Goal: Task Accomplishment & Management: Use online tool/utility

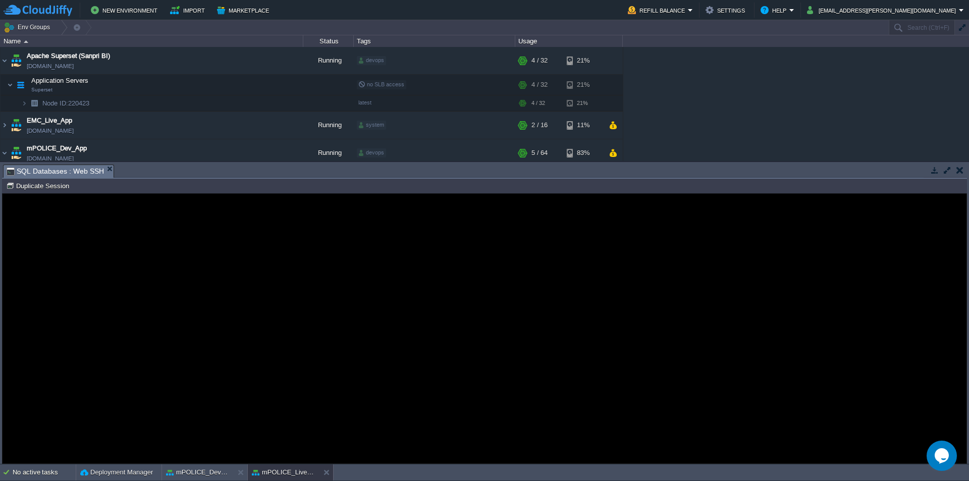
click at [433, 481] on div "No active tasks Deployment Manager mPOLICE_Dev_App mPOLICE_Live_DB" at bounding box center [484, 472] width 969 height 17
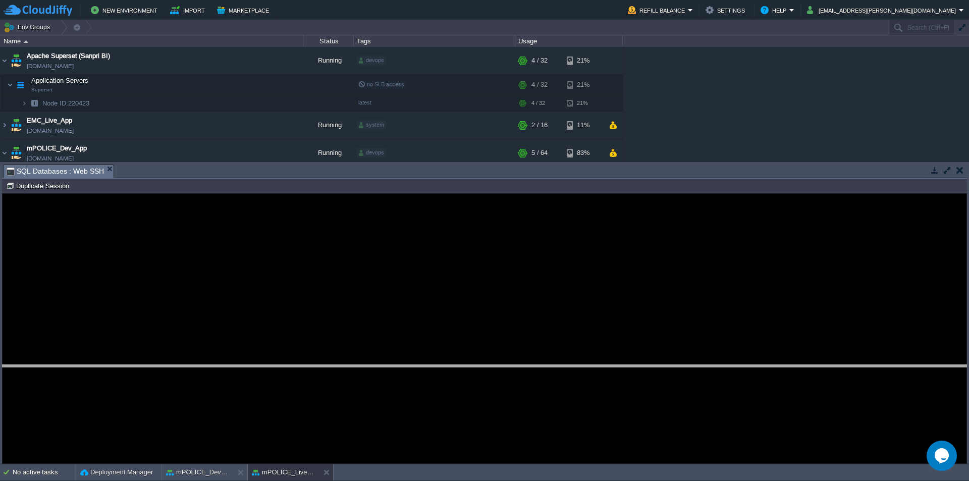
drag, startPoint x: 318, startPoint y: 178, endPoint x: 349, endPoint y: 378, distance: 202.8
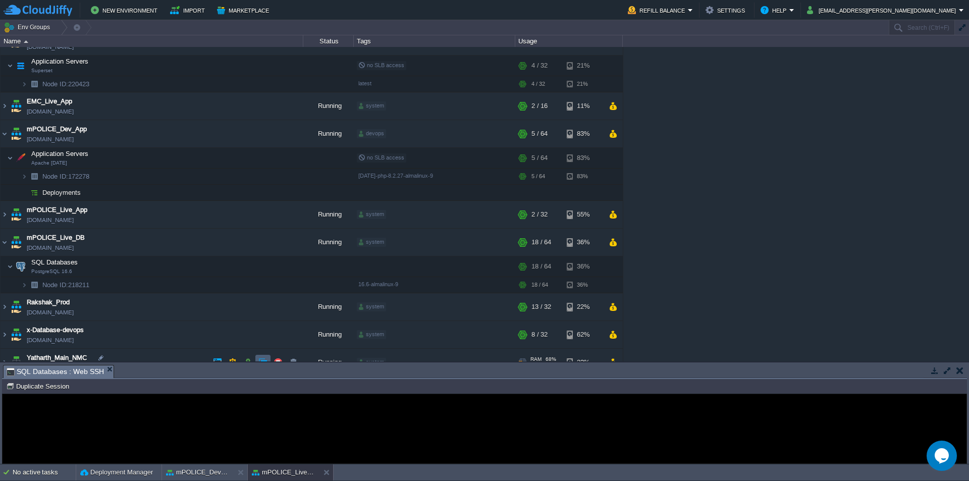
scroll to position [34, 0]
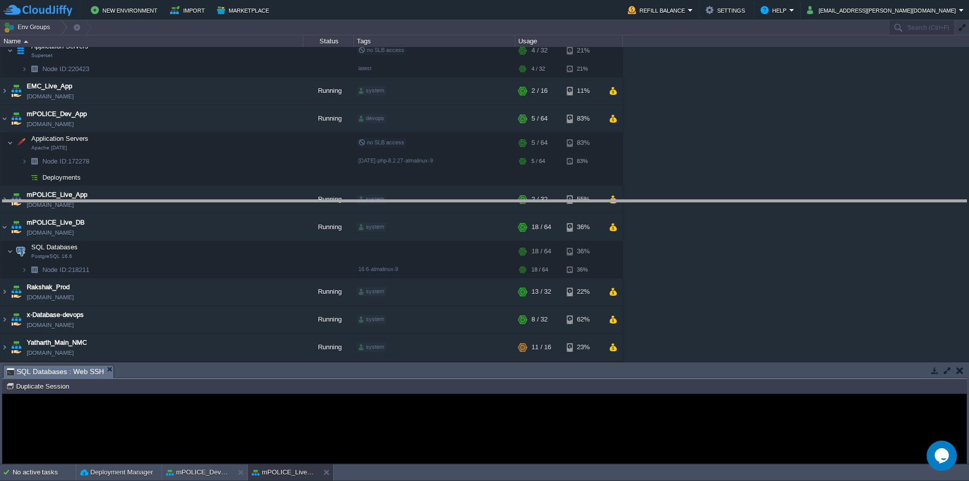
drag, startPoint x: 400, startPoint y: 379, endPoint x: 408, endPoint y: 206, distance: 172.8
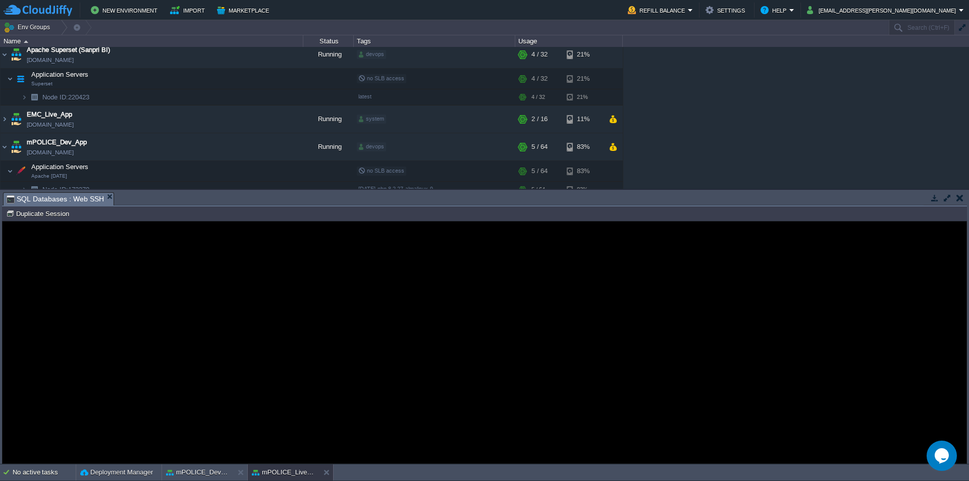
scroll to position [0, 0]
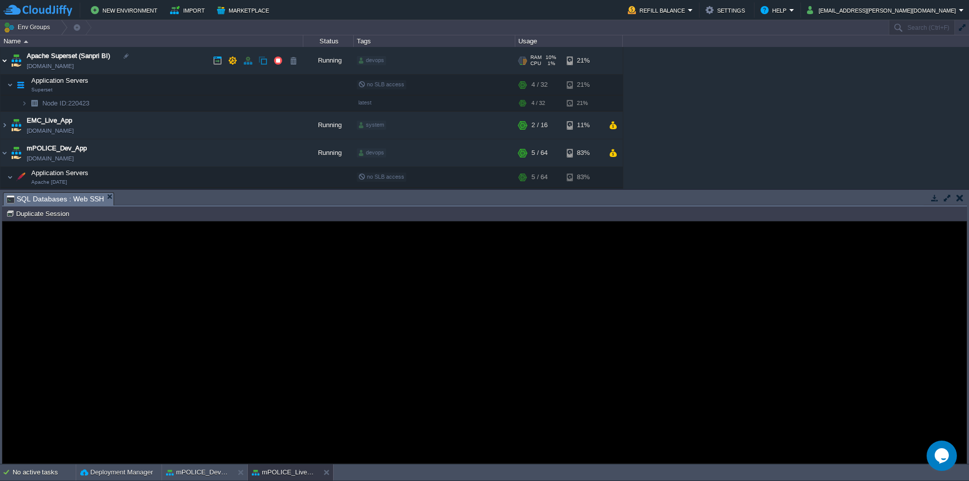
click at [5, 61] on img at bounding box center [5, 60] width 8 height 27
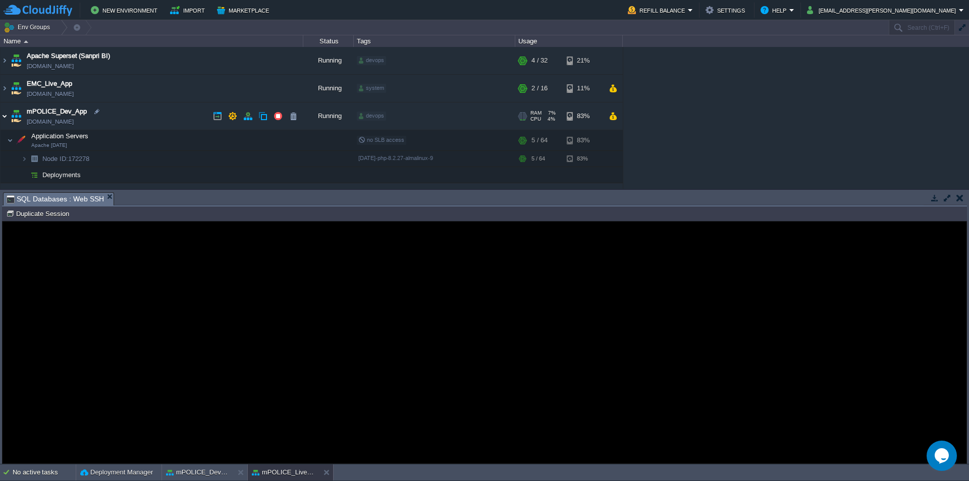
click at [3, 115] on img at bounding box center [5, 115] width 8 height 27
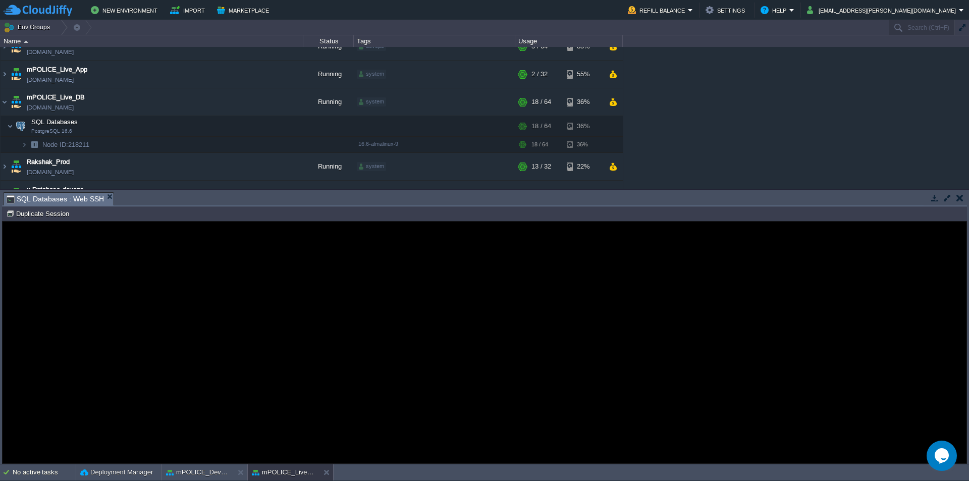
scroll to position [117, 0]
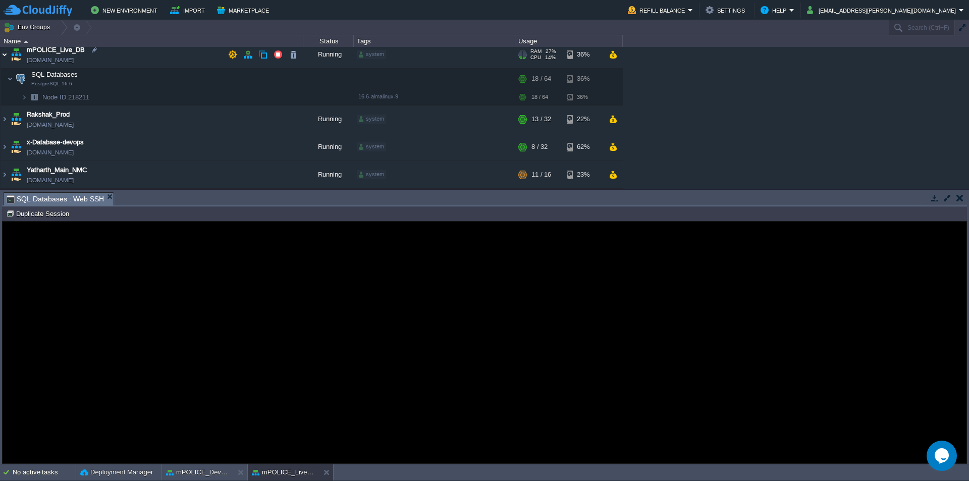
click at [5, 57] on img at bounding box center [5, 54] width 8 height 27
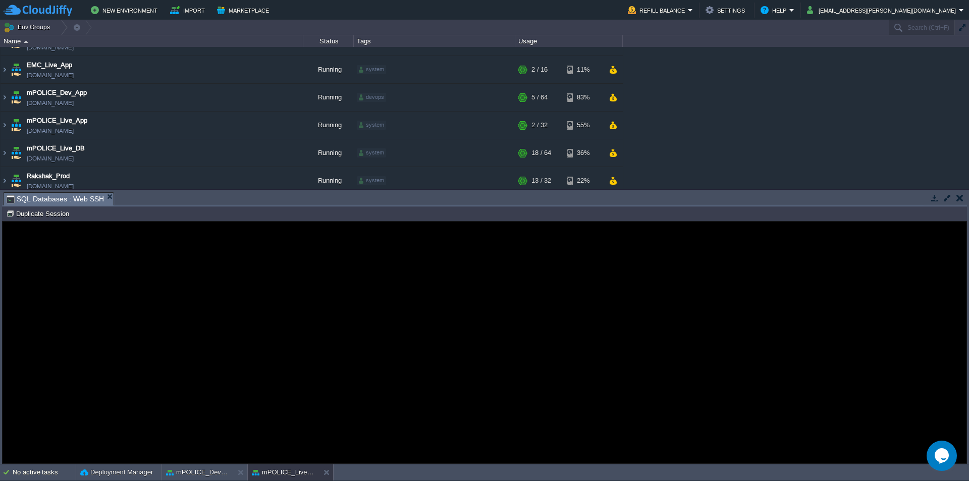
scroll to position [0, 0]
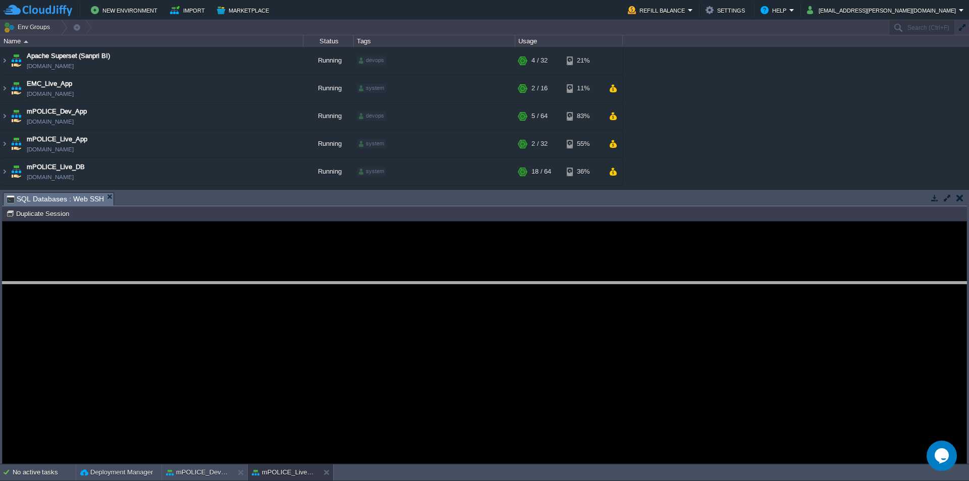
drag, startPoint x: 435, startPoint y: 206, endPoint x: 434, endPoint y: 295, distance: 89.4
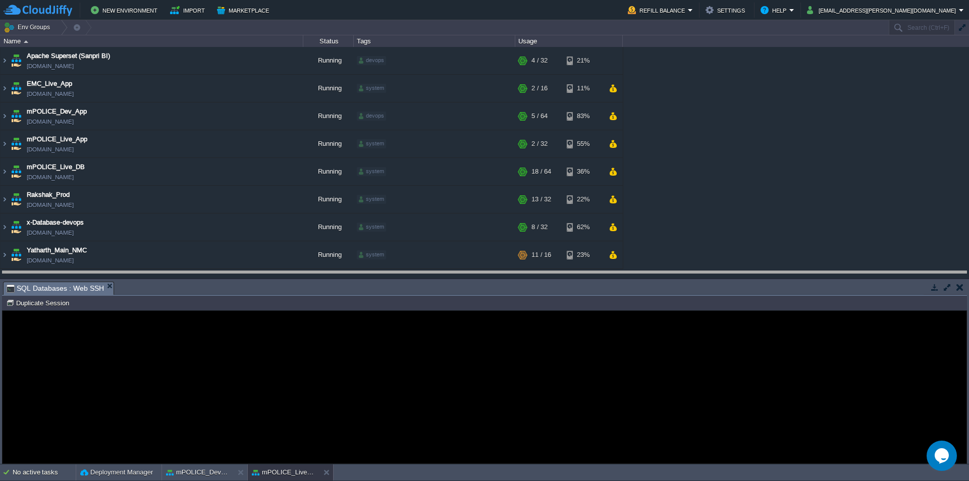
drag, startPoint x: 244, startPoint y: 295, endPoint x: 245, endPoint y: 284, distance: 11.7
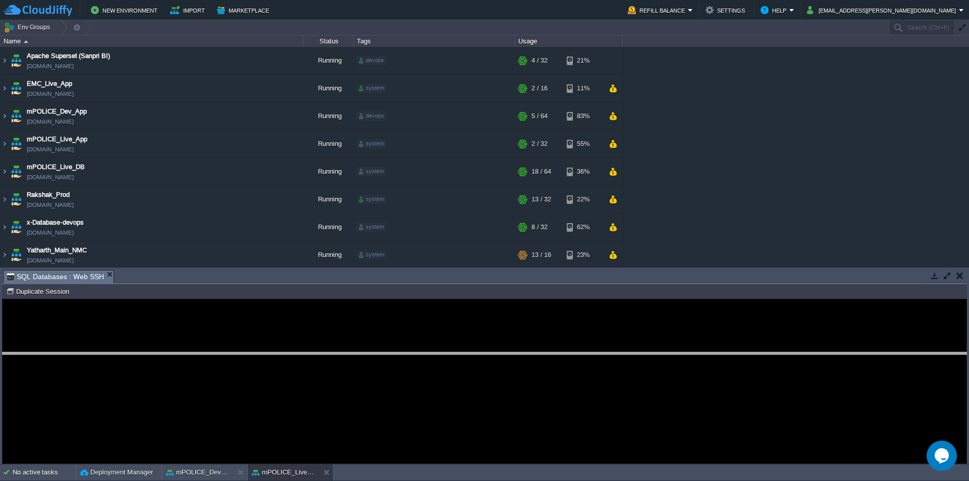
drag, startPoint x: 240, startPoint y: 281, endPoint x: 240, endPoint y: 363, distance: 82.3
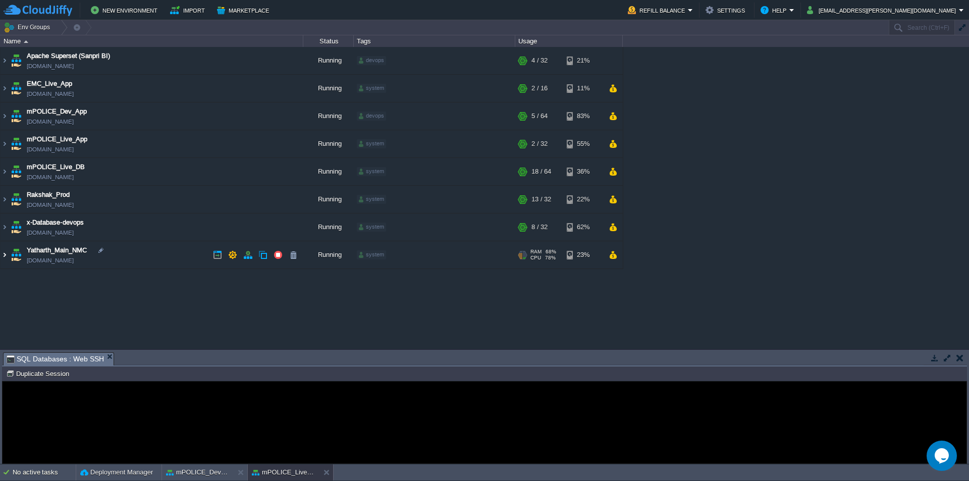
click at [2, 256] on img at bounding box center [5, 254] width 8 height 27
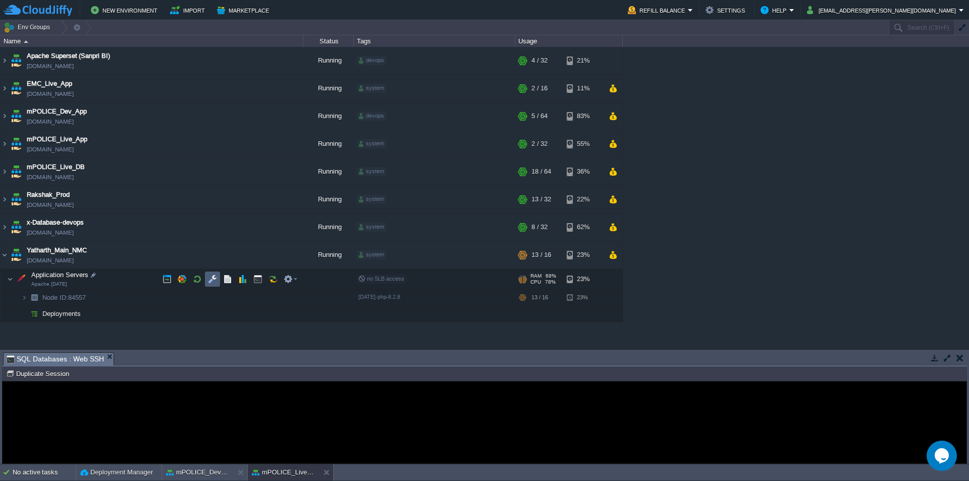
click at [210, 279] on button "button" at bounding box center [212, 279] width 9 height 9
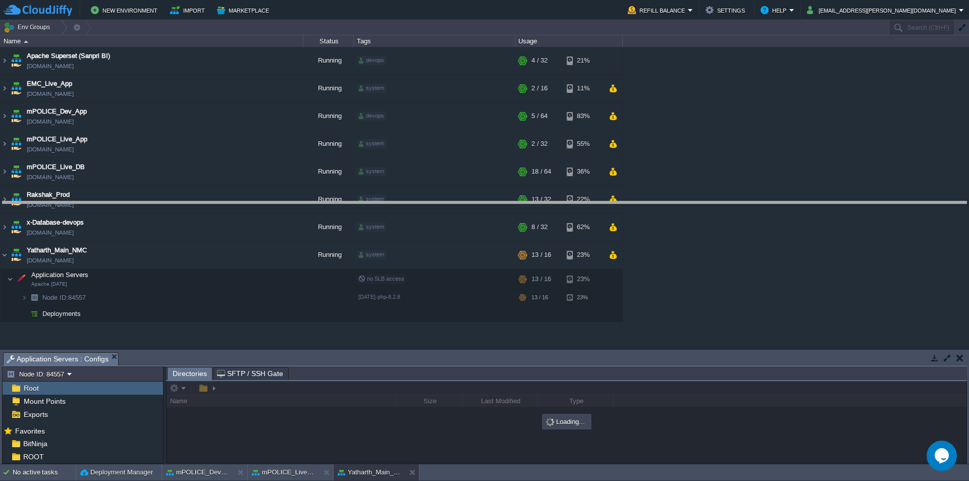
drag, startPoint x: 335, startPoint y: 367, endPoint x: 363, endPoint y: 205, distance: 163.5
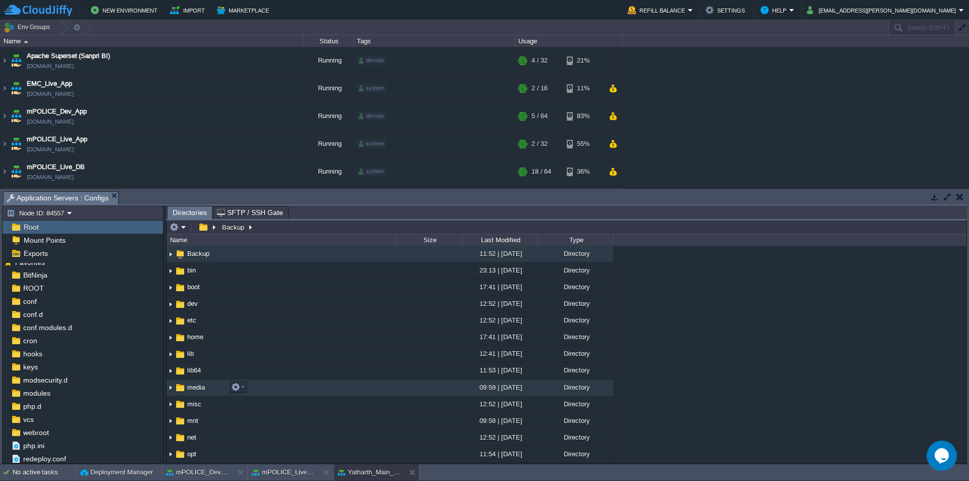
scroll to position [252, 0]
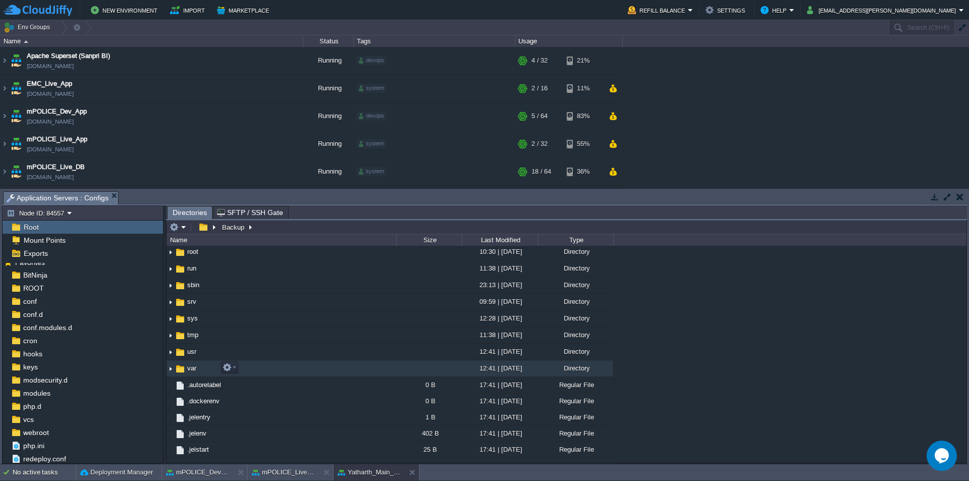
click at [193, 367] on span "var" at bounding box center [192, 368] width 12 height 9
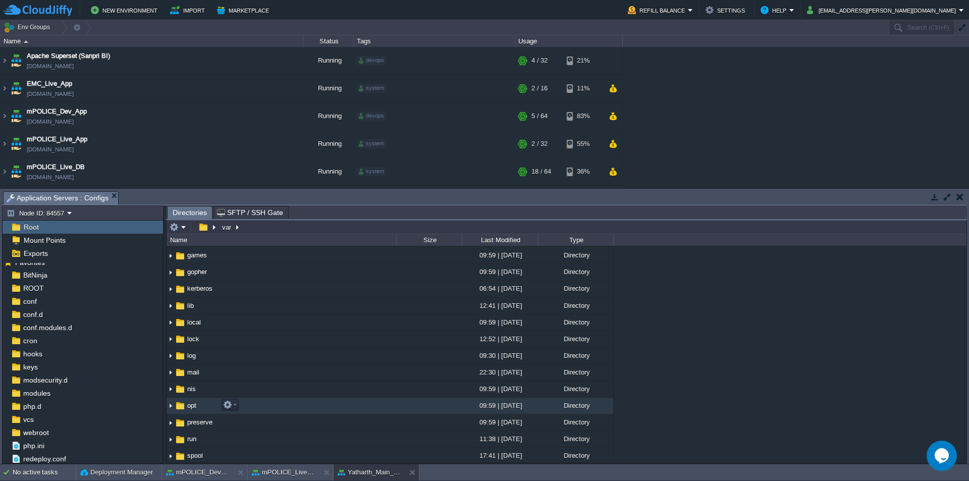
scroll to position [165, 0]
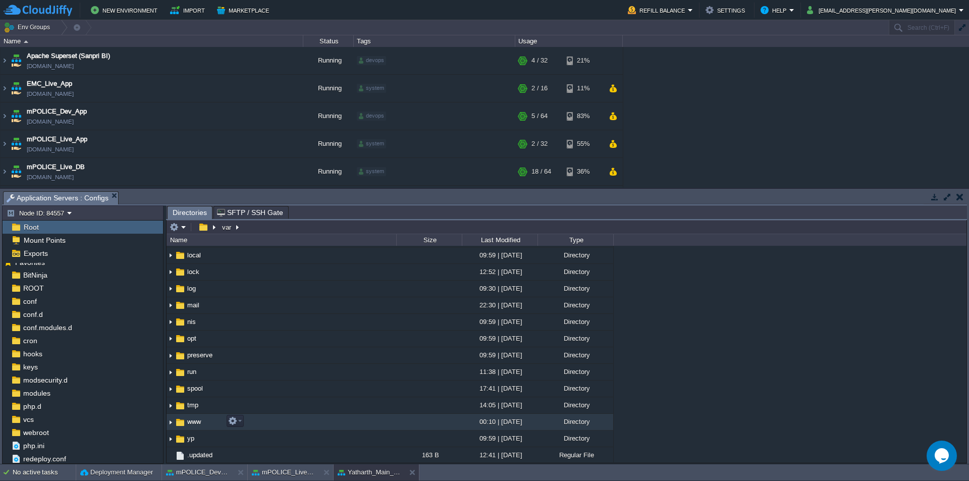
click at [195, 421] on span "www" at bounding box center [194, 421] width 17 height 9
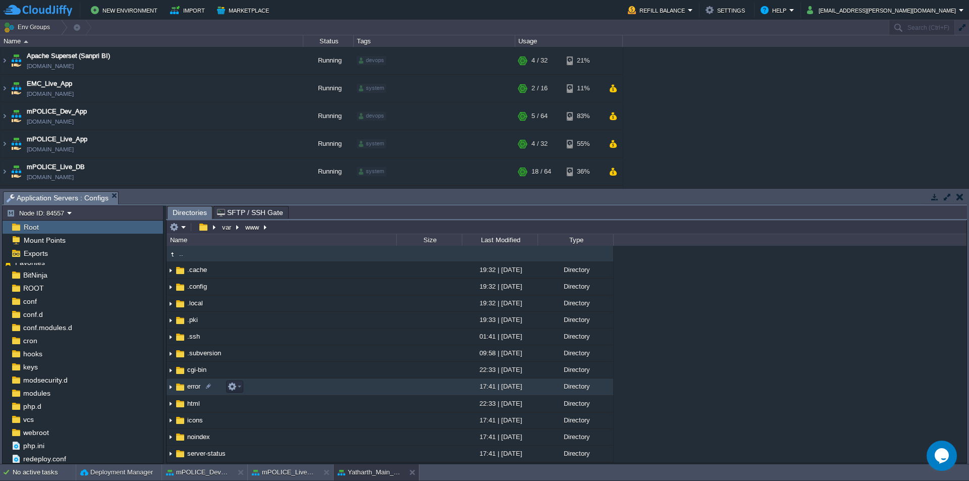
scroll to position [64, 0]
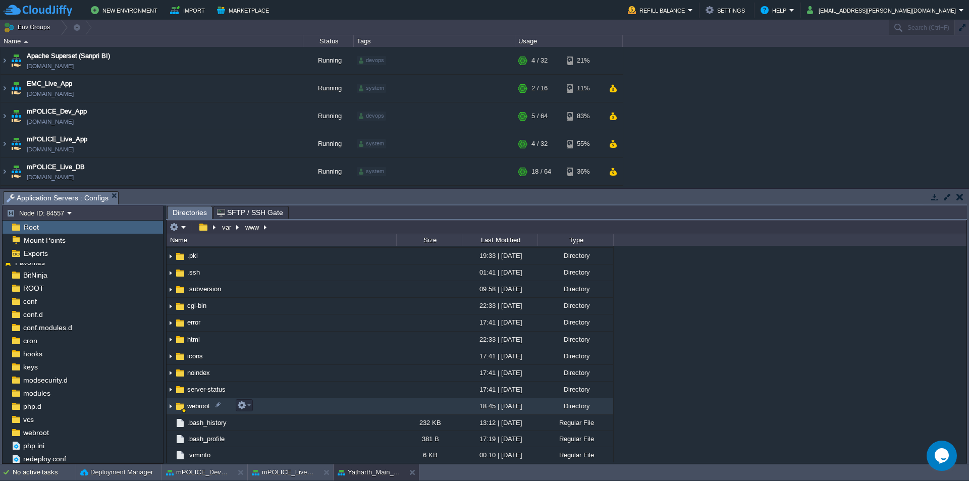
click at [192, 407] on span "webroot" at bounding box center [199, 406] width 26 height 9
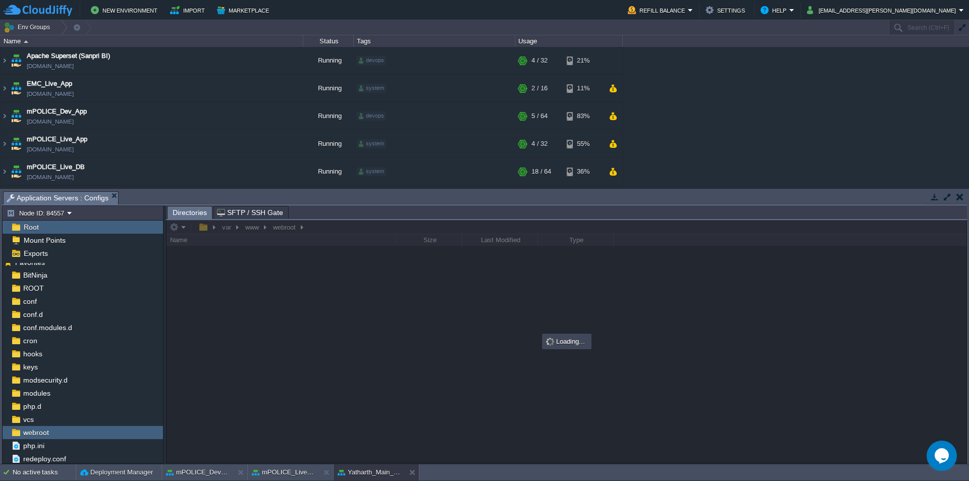
scroll to position [0, 0]
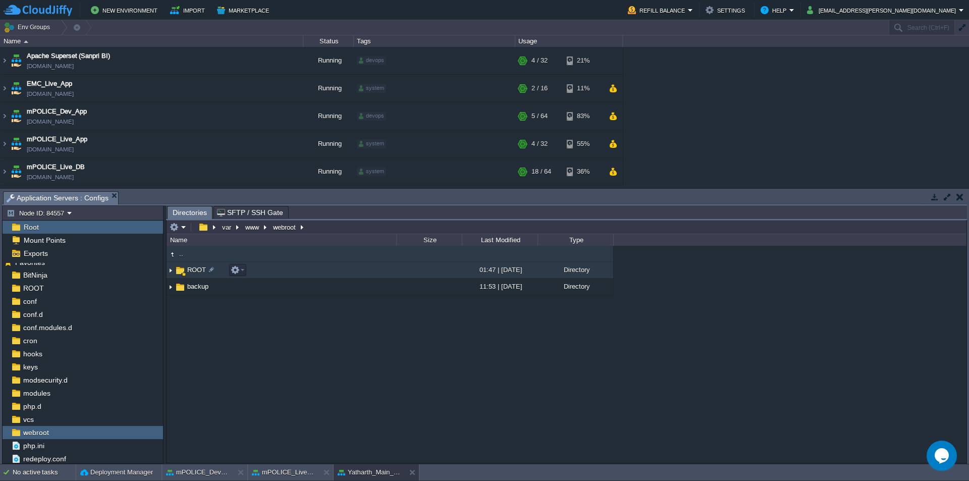
click at [190, 270] on span "ROOT" at bounding box center [197, 270] width 22 height 9
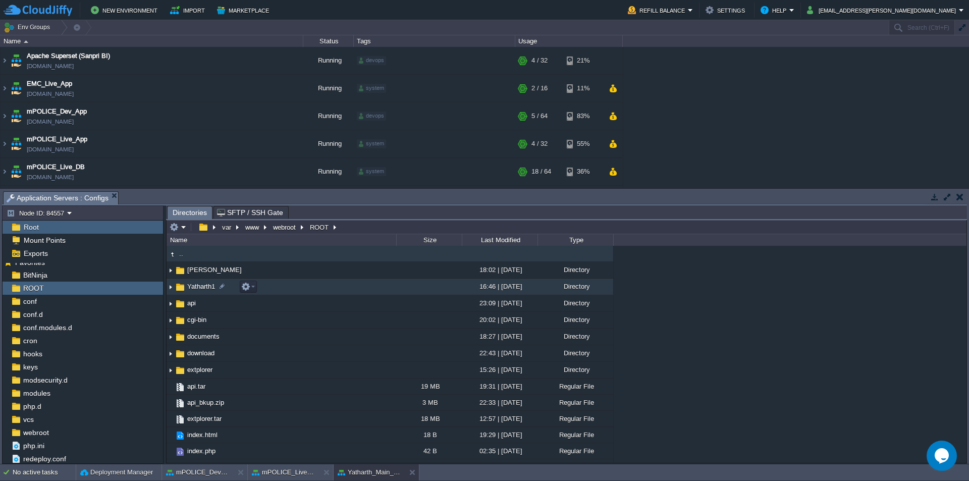
click at [206, 288] on span "Yatharth1" at bounding box center [201, 286] width 31 height 9
click at [221, 288] on div at bounding box center [222, 286] width 9 height 9
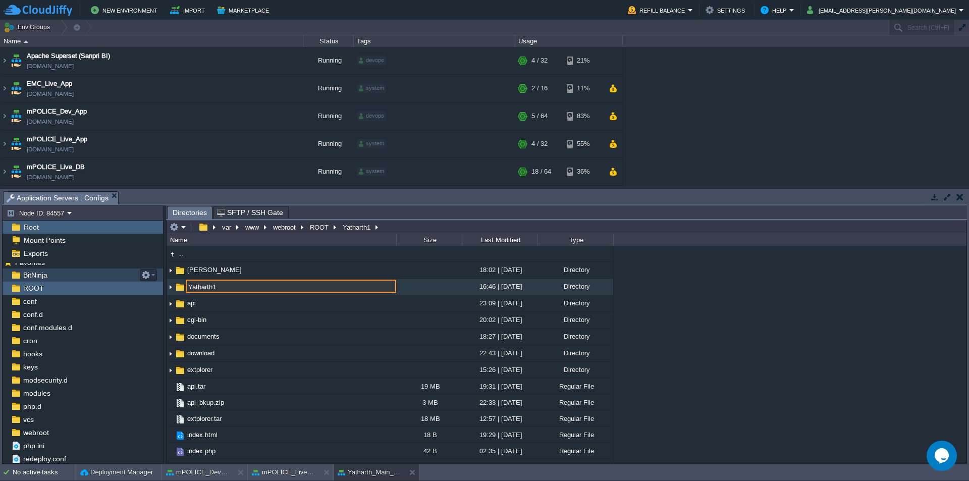
drag, startPoint x: 242, startPoint y: 286, endPoint x: 139, endPoint y: 281, distance: 102.6
click at [139, 281] on div "Node ID: 84557 Root Mount Points Exports Mark the most frequently used files an…" at bounding box center [484, 334] width 965 height 258
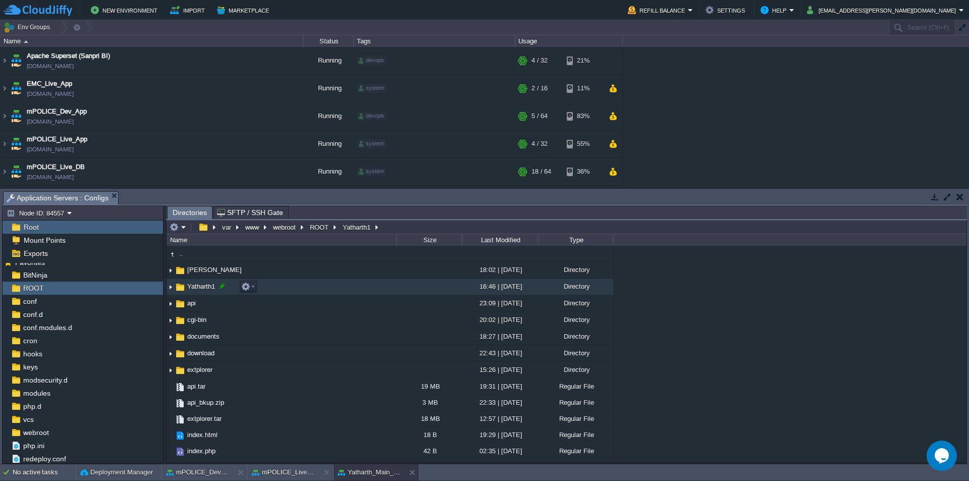
click at [220, 289] on div at bounding box center [222, 286] width 9 height 9
type input "Yatharth1"
click at [237, 289] on input "Yatharth1" at bounding box center [291, 286] width 211 height 13
click at [53, 240] on span "Mount Points" at bounding box center [44, 240] width 45 height 9
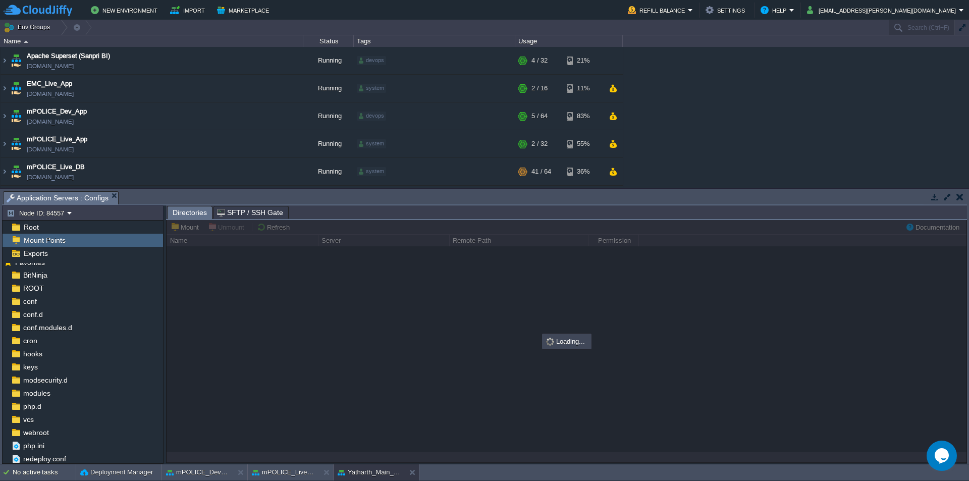
type input "/Backup"
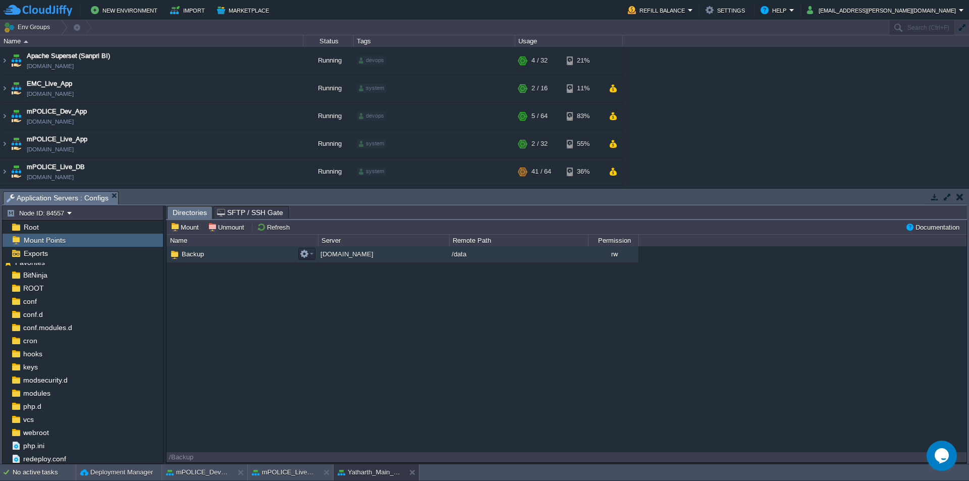
click at [197, 256] on span "Backup" at bounding box center [192, 254] width 25 height 9
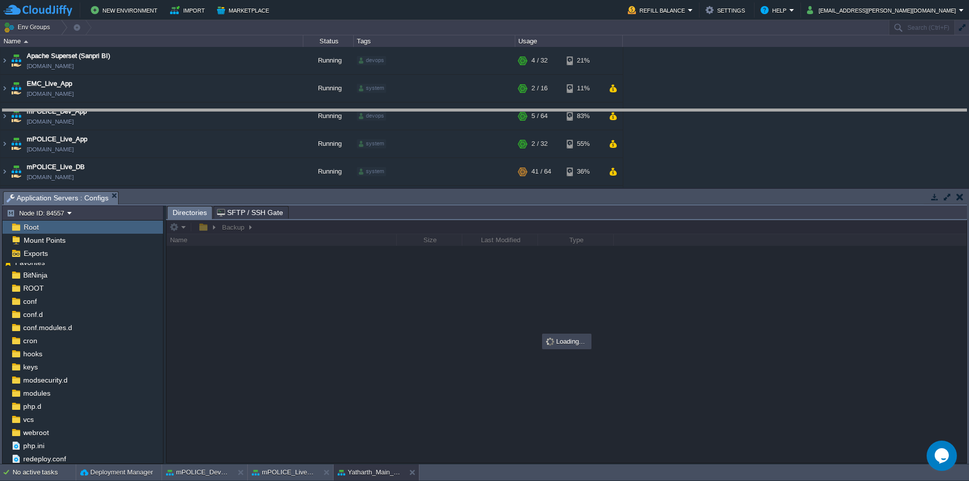
drag, startPoint x: 427, startPoint y: 203, endPoint x: 445, endPoint y: 113, distance: 92.7
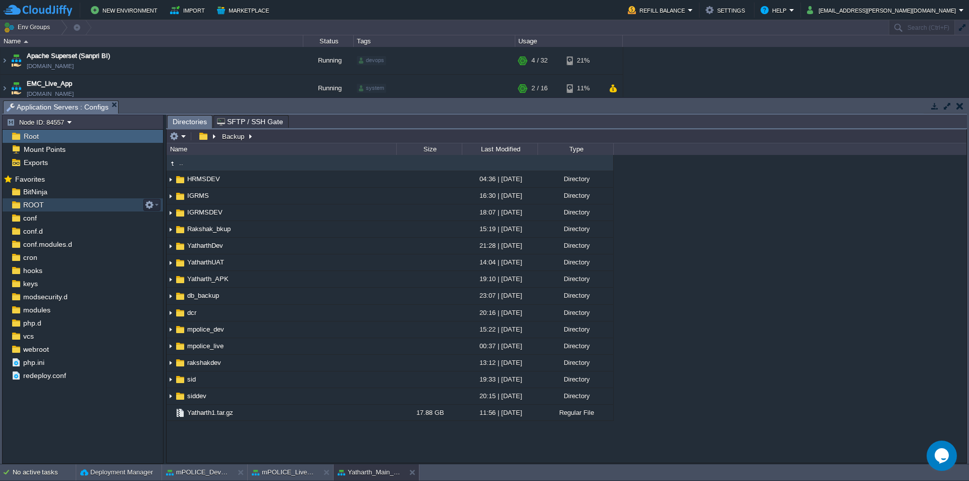
click at [43, 207] on link "ROOT" at bounding box center [33, 204] width 24 height 9
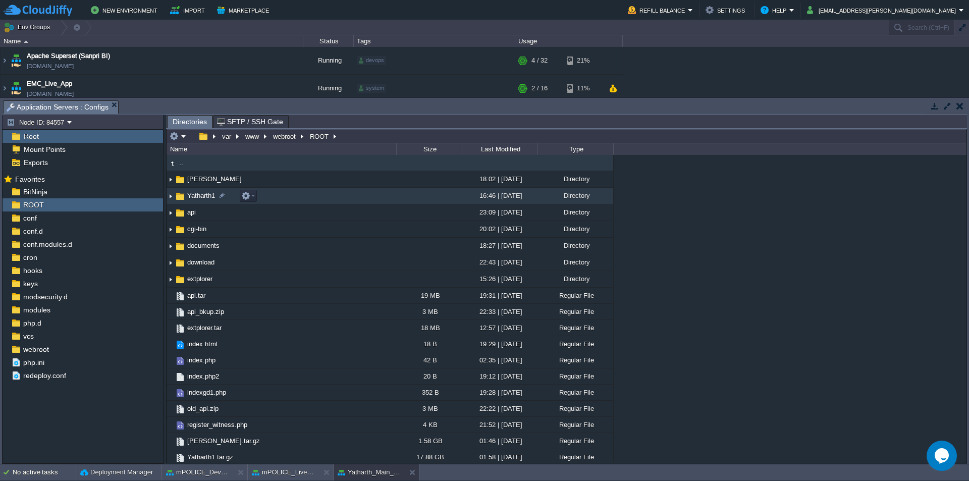
click at [204, 197] on span "Yatharth1" at bounding box center [201, 195] width 31 height 9
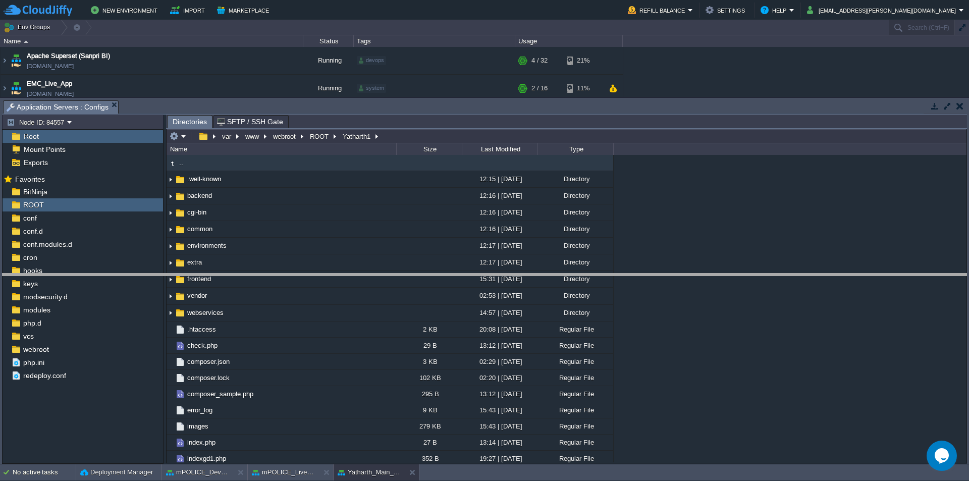
drag, startPoint x: 376, startPoint y: 115, endPoint x: 397, endPoint y: 296, distance: 182.9
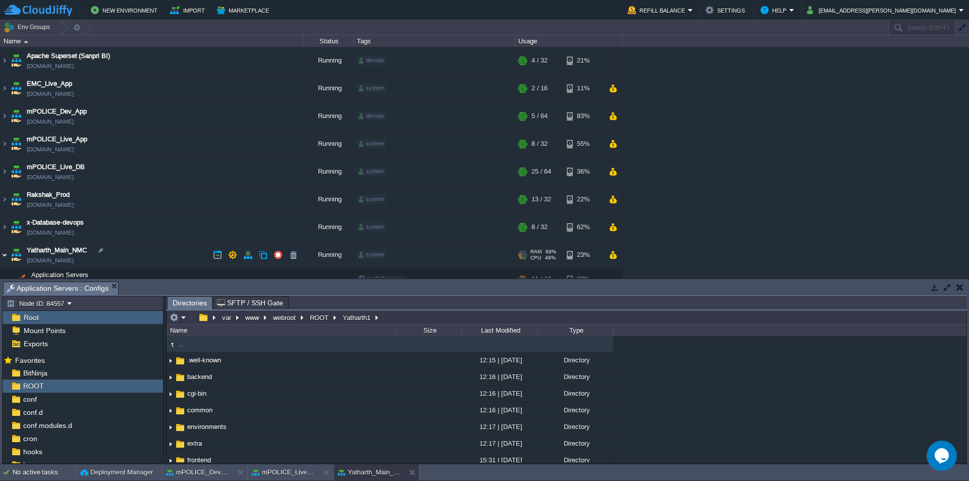
click at [5, 254] on img at bounding box center [5, 254] width 8 height 27
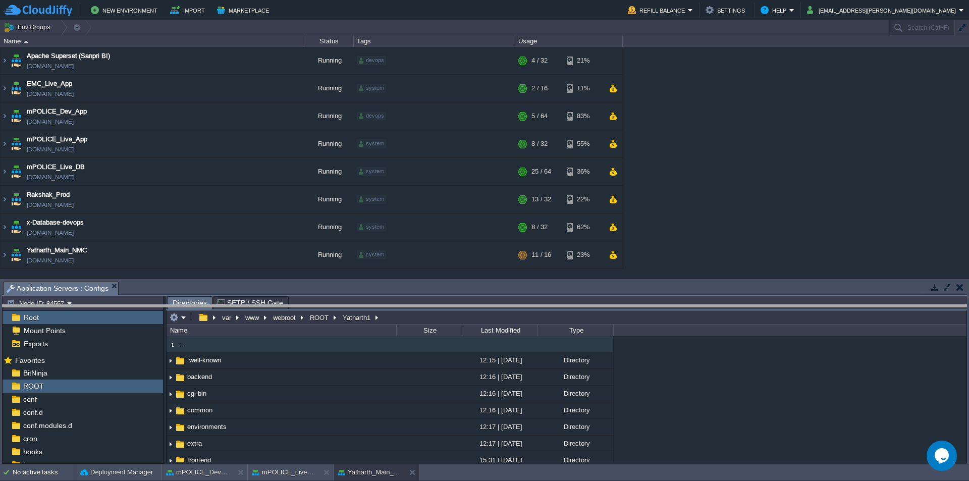
drag, startPoint x: 321, startPoint y: 295, endPoint x: 322, endPoint y: 319, distance: 24.3
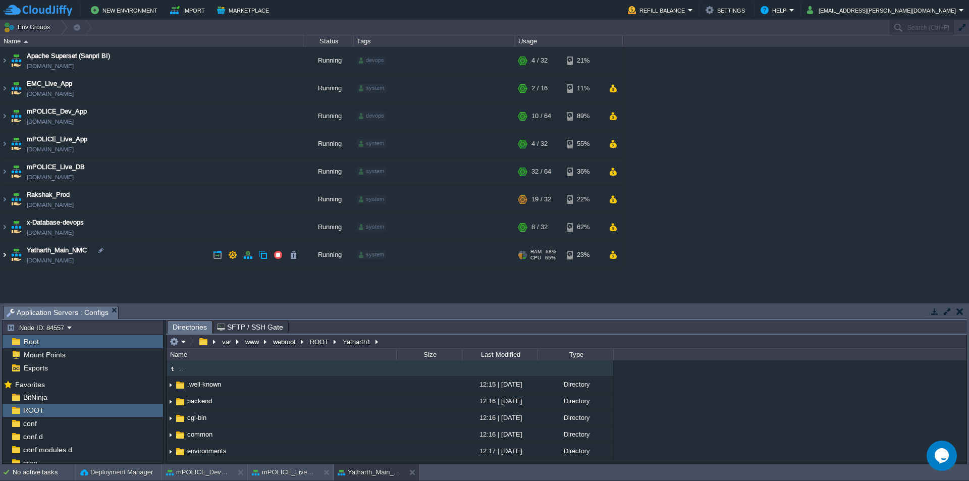
click at [4, 255] on img at bounding box center [5, 254] width 8 height 27
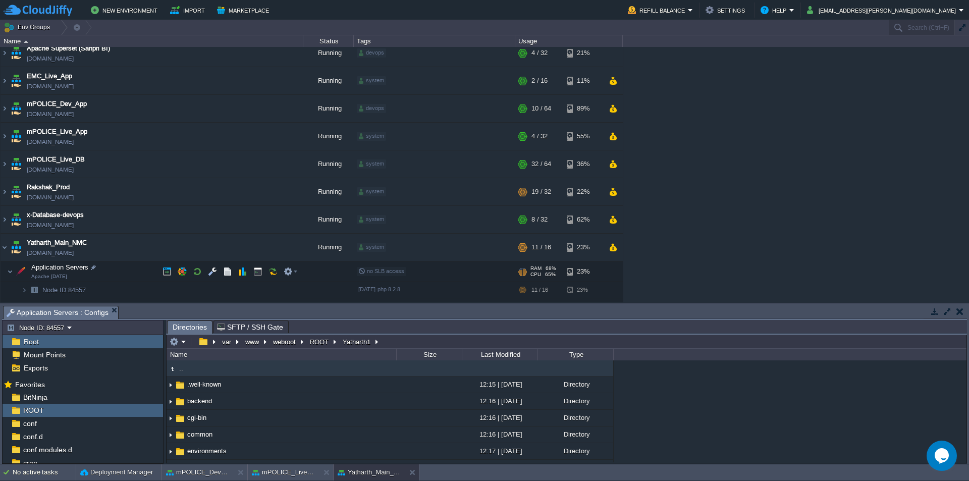
scroll to position [20, 0]
